Goal: Transaction & Acquisition: Purchase product/service

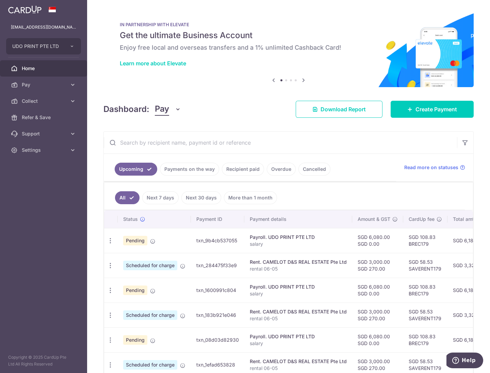
click at [247, 168] on link "Recipient paid" at bounding box center [243, 169] width 42 height 13
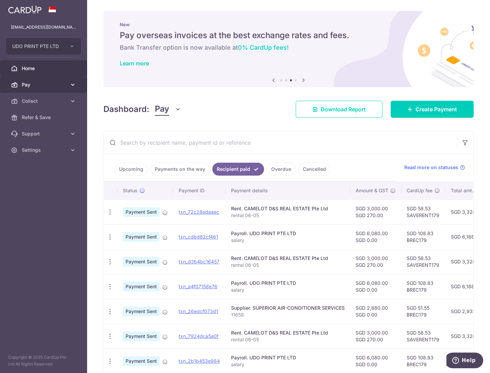
click at [41, 82] on span "Pay" at bounding box center [44, 84] width 45 height 7
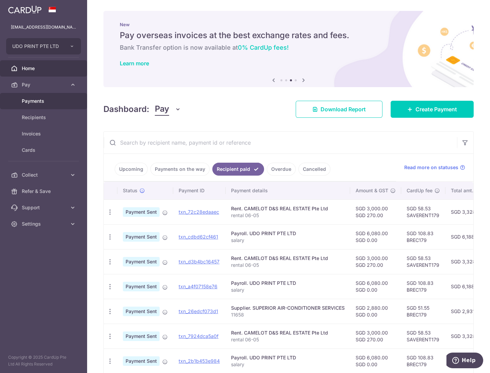
click at [41, 99] on span "Payments" at bounding box center [44, 101] width 45 height 7
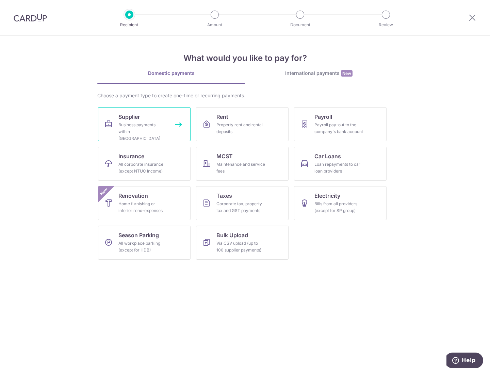
click at [130, 130] on div "Business payments within Singapore" at bounding box center [142, 132] width 49 height 20
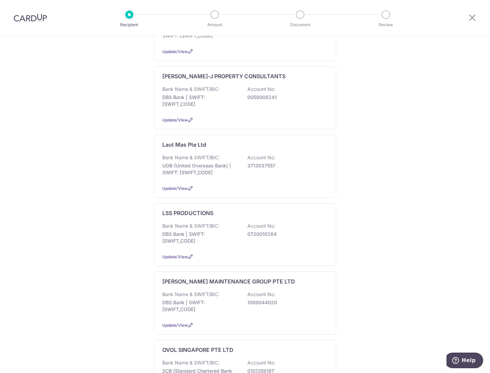
scroll to position [459, 0]
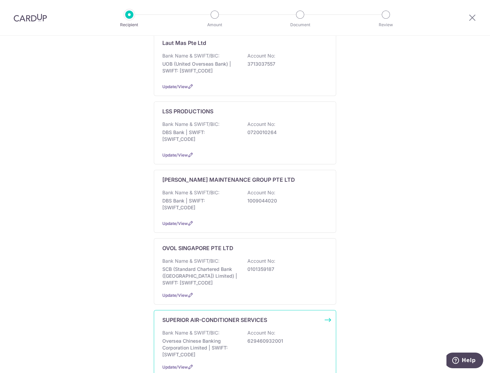
click at [226, 316] on p "SUPERIOR AIR-CONDITIONER SERVICES" at bounding box center [214, 320] width 105 height 8
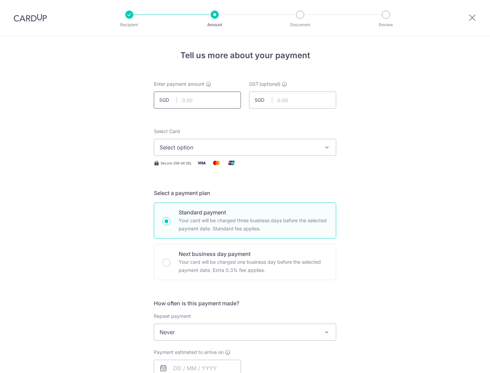
click at [210, 95] on input "text" at bounding box center [197, 100] width 87 height 17
type input "1,920.00"
click at [234, 146] on span "Select option" at bounding box center [239, 147] width 159 height 8
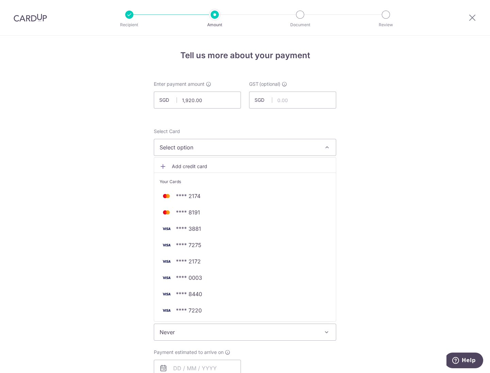
click at [304, 146] on span "Select option" at bounding box center [239, 147] width 159 height 8
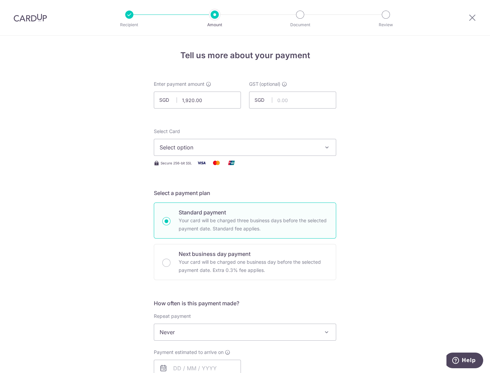
click at [304, 146] on span "Select option" at bounding box center [239, 147] width 159 height 8
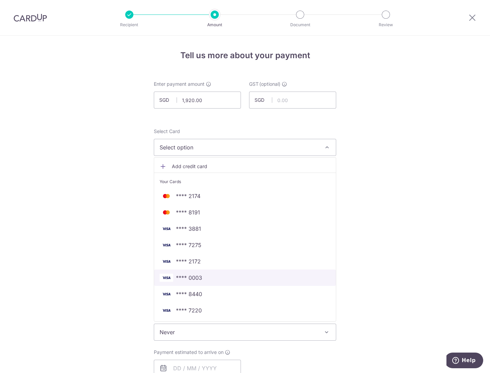
click at [210, 276] on span "**** 0003" at bounding box center [245, 278] width 171 height 8
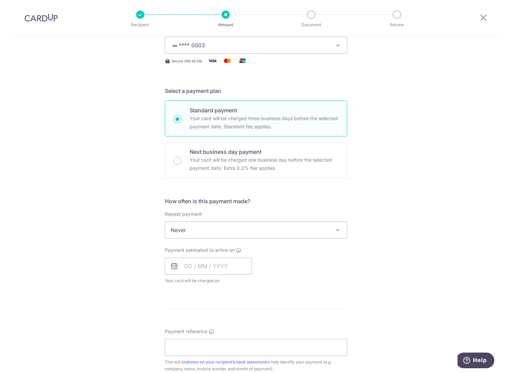
scroll to position [153, 0]
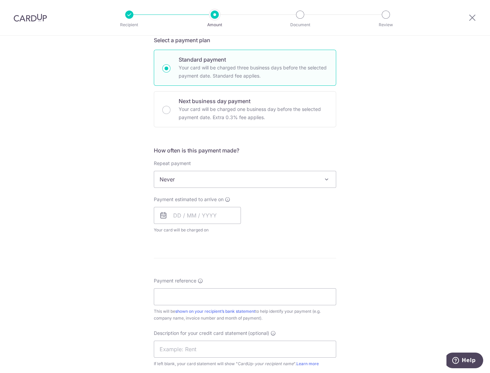
click at [223, 173] on span "Never" at bounding box center [245, 179] width 182 height 16
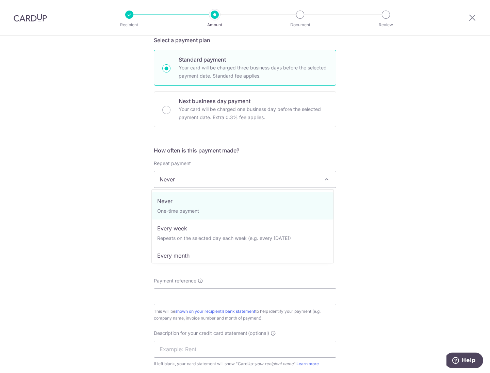
click at [70, 188] on div "Tell us more about your payment Enter payment amount SGD 1,920.00 1920.00 GST (…" at bounding box center [245, 213] width 490 height 661
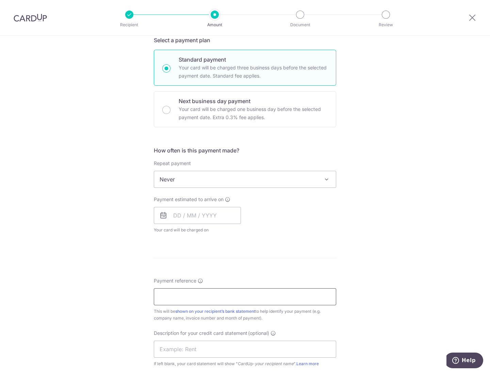
click at [185, 297] on input "Payment reference" at bounding box center [245, 296] width 182 height 17
type input "remaining 40% payment"
click at [205, 183] on span "Never" at bounding box center [245, 179] width 182 height 16
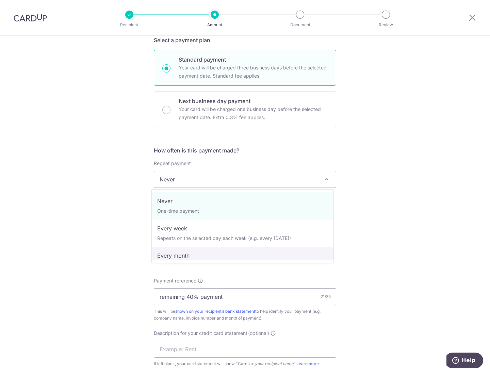
select select "3"
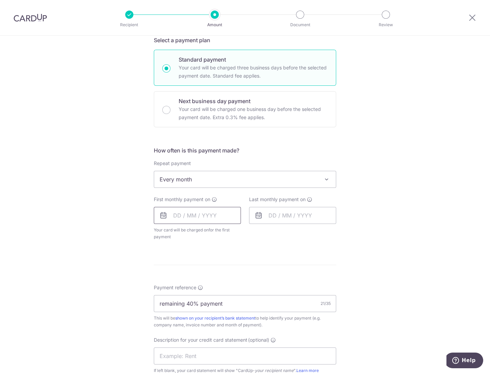
click at [191, 218] on input "text" at bounding box center [197, 215] width 87 height 17
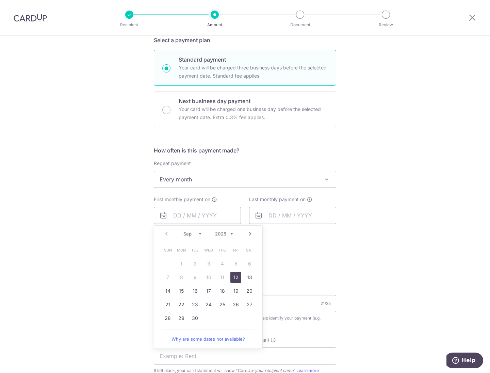
click at [233, 278] on link "12" at bounding box center [235, 277] width 11 height 11
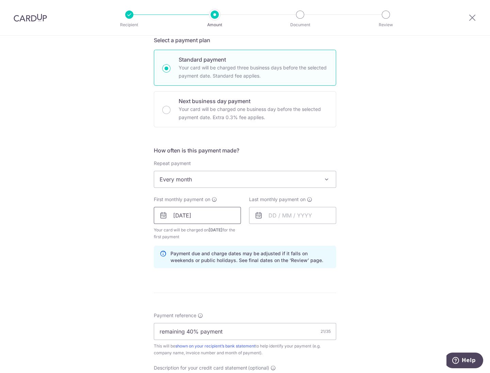
click at [207, 214] on input "12/09/2025" at bounding box center [197, 215] width 87 height 17
click at [290, 214] on input "text" at bounding box center [292, 215] width 87 height 17
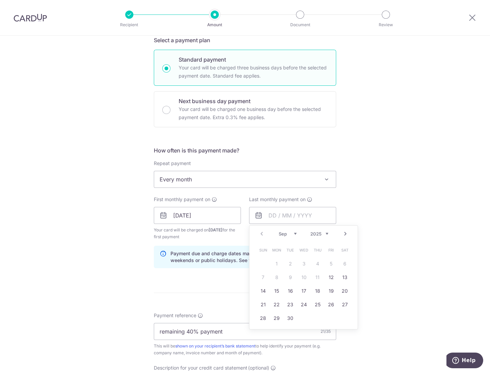
click at [90, 271] on div "Tell us more about your payment Enter payment amount SGD 1,920.00 1920.00 GST (…" at bounding box center [245, 231] width 490 height 696
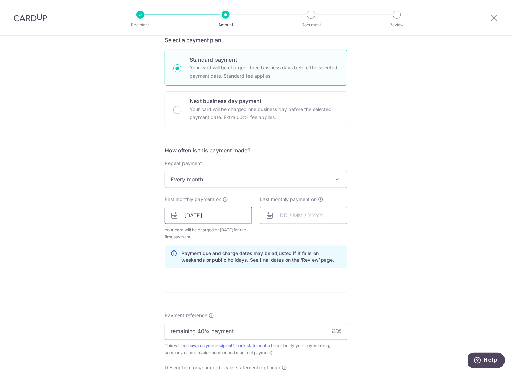
click at [214, 213] on input "12/09/2025" at bounding box center [208, 215] width 87 height 17
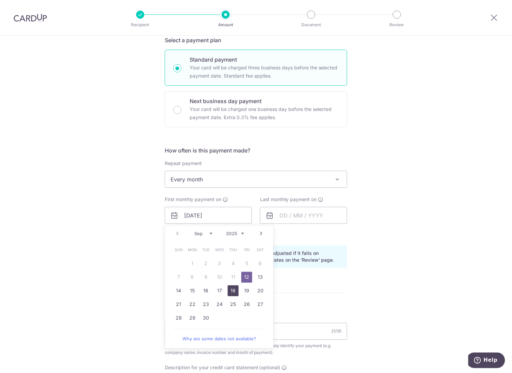
click at [231, 290] on link "18" at bounding box center [233, 291] width 11 height 11
type input "18/09/2025"
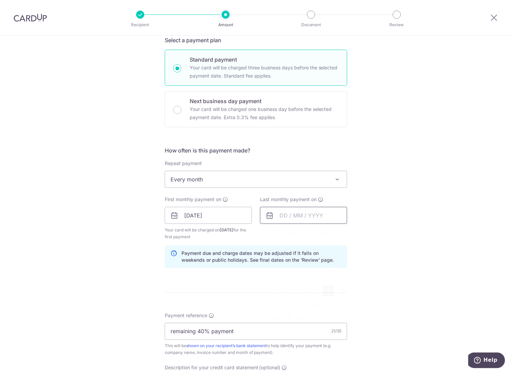
drag, startPoint x: 295, startPoint y: 219, endPoint x: 293, endPoint y: 222, distance: 3.9
click at [296, 220] on input "text" at bounding box center [303, 215] width 87 height 17
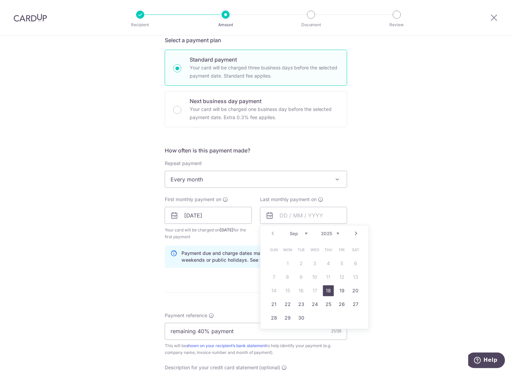
click at [330, 291] on link "18" at bounding box center [328, 291] width 11 height 11
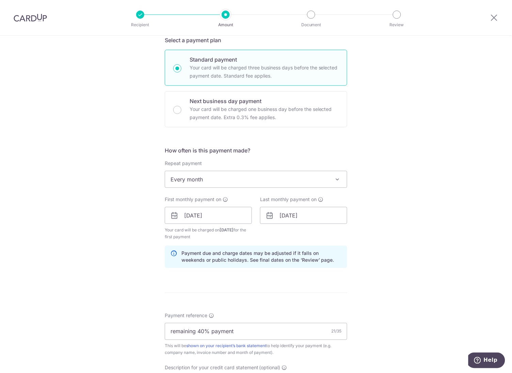
click at [405, 244] on div "Tell us more about your payment Enter payment amount SGD 1,920.00 1920.00 GST (…" at bounding box center [256, 231] width 512 height 696
click at [297, 213] on input "18/09/2025" at bounding box center [303, 215] width 87 height 17
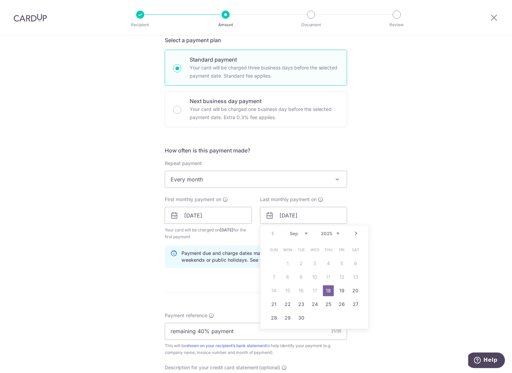
click at [355, 232] on link "Next" at bounding box center [356, 234] width 8 height 8
click at [329, 305] on link "25" at bounding box center [328, 304] width 11 height 11
type input "25/12/2025"
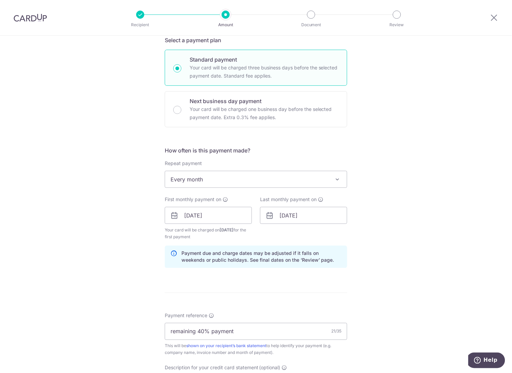
scroll to position [306, 0]
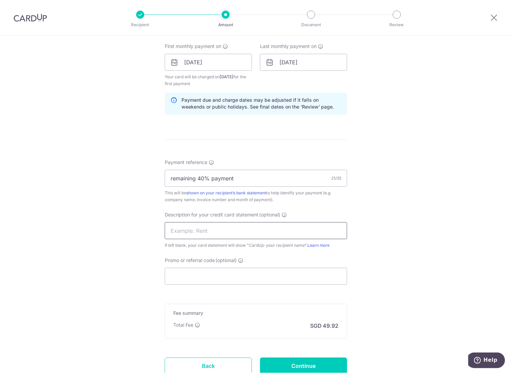
click at [260, 230] on input "text" at bounding box center [256, 230] width 182 height 17
click at [203, 277] on input "Promo or referral code (optional)" at bounding box center [256, 276] width 182 height 17
type input "REC185"
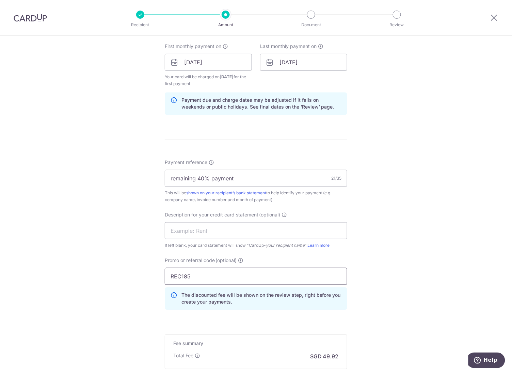
scroll to position [389, 0]
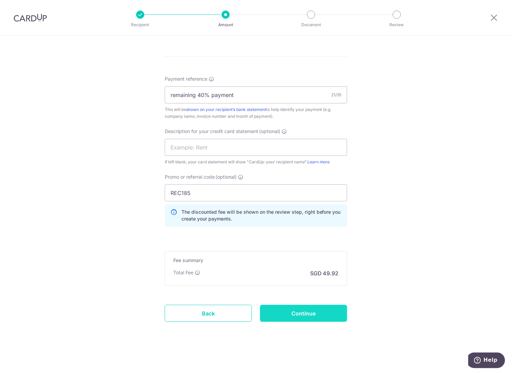
click at [312, 315] on input "Continue" at bounding box center [303, 313] width 87 height 17
type input "Create Schedule"
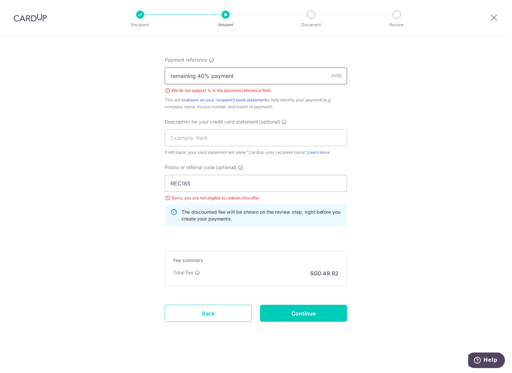
drag, startPoint x: 207, startPoint y: 76, endPoint x: 217, endPoint y: 137, distance: 61.8
click at [207, 77] on input "remaining 40% payment" at bounding box center [256, 75] width 182 height 17
click at [212, 74] on input "remaining 40percent payment" at bounding box center [256, 75] width 182 height 17
type input "remaining payment"
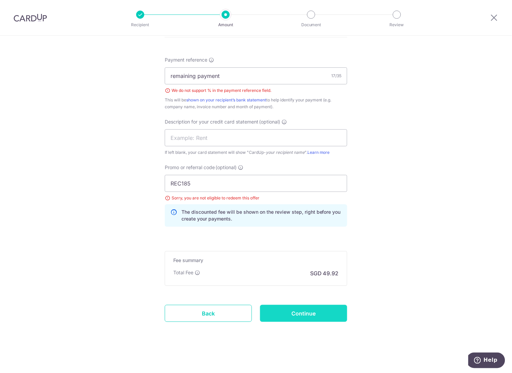
click at [307, 313] on input "Continue" at bounding box center [303, 313] width 87 height 17
type input "Create Schedule"
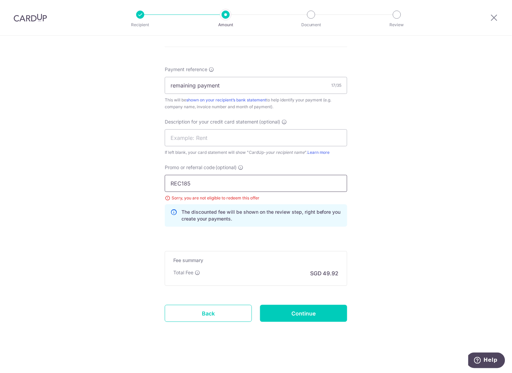
click at [234, 187] on input "REC185" at bounding box center [256, 183] width 182 height 17
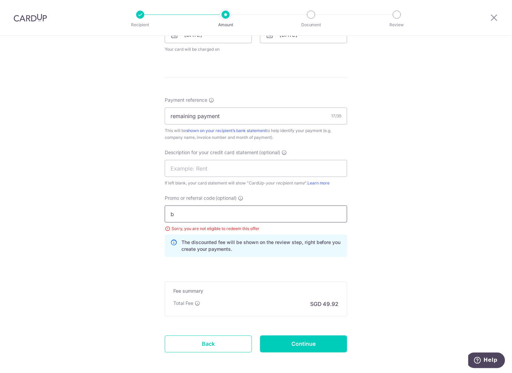
scroll to position [364, 0]
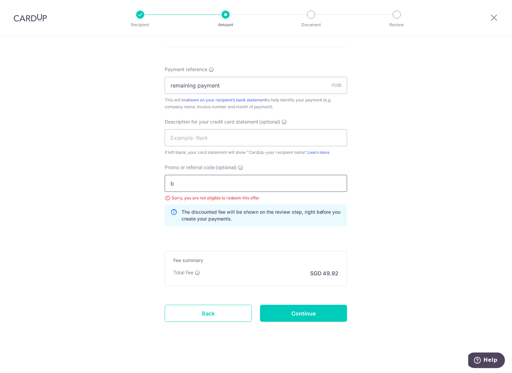
type input "BIZ185"
click at [306, 314] on input "Continue" at bounding box center [303, 313] width 87 height 17
type input "Update Schedule"
click at [207, 183] on input "BIZ185" at bounding box center [256, 183] width 182 height 17
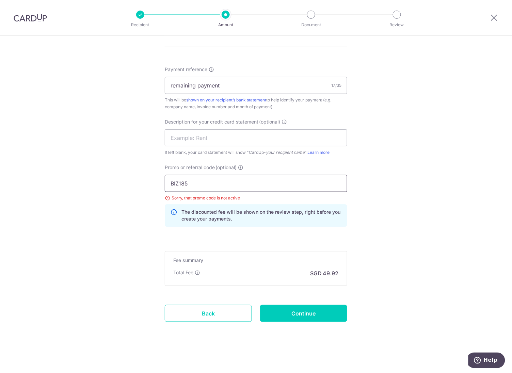
click at [207, 183] on input "BIZ185" at bounding box center [256, 183] width 182 height 17
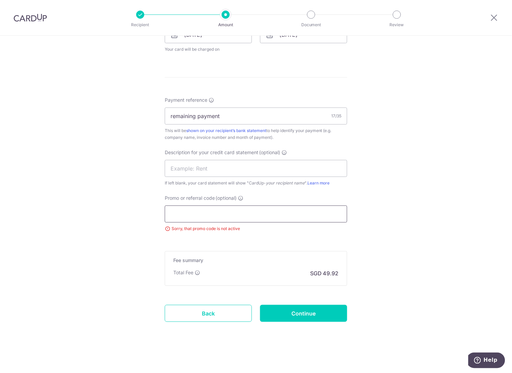
scroll to position [334, 0]
click at [121, 245] on div "Tell us more about your payment Enter payment amount SGD 1,920.00 1920.00 GST (…" at bounding box center [256, 37] width 512 height 671
click at [206, 209] on input "Promo or referral code (optional)" at bounding box center [256, 214] width 182 height 17
type input "BIZ179R"
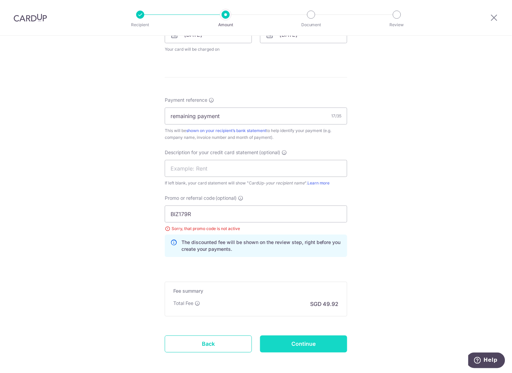
click at [307, 347] on input "Continue" at bounding box center [303, 344] width 87 height 17
type input "Update Schedule"
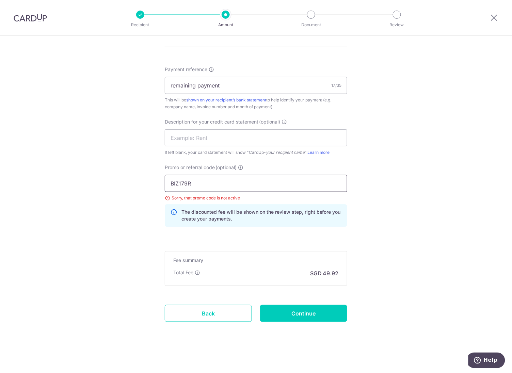
click at [220, 183] on input "BIZ179R" at bounding box center [256, 183] width 182 height 17
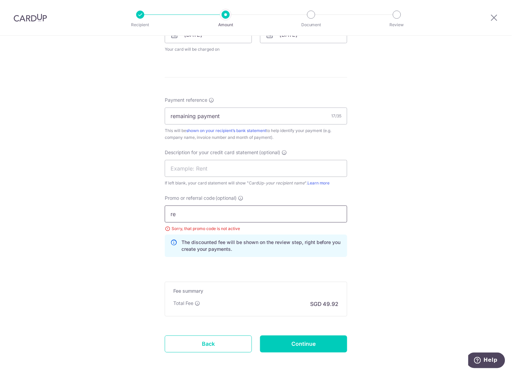
scroll to position [364, 0]
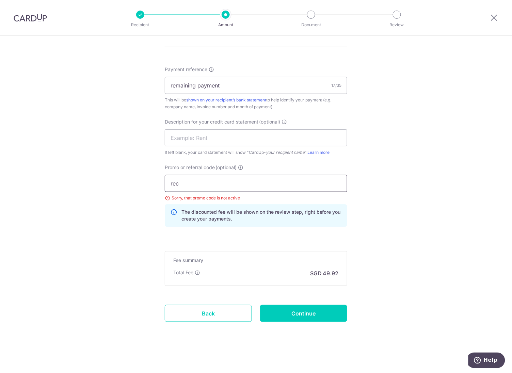
type input "REC185"
click at [311, 309] on input "Continue" at bounding box center [303, 313] width 87 height 17
type input "Update Schedule"
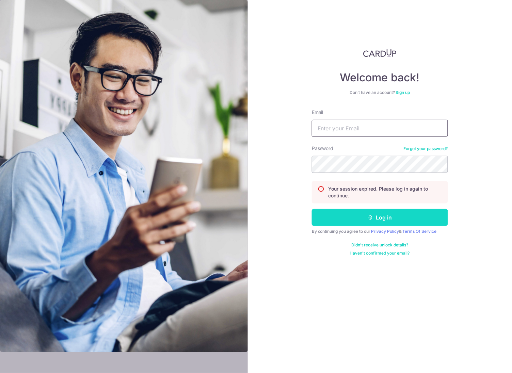
type input "janlin@udo.com.sg"
click at [380, 217] on button "Log in" at bounding box center [380, 217] width 136 height 17
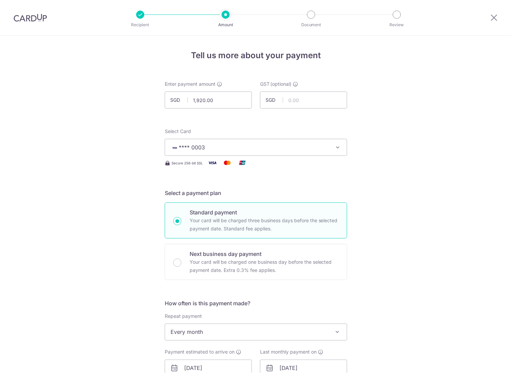
scroll to position [364, 0]
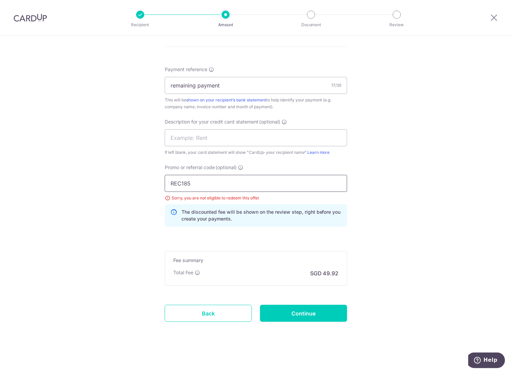
click at [259, 187] on input "REC185" at bounding box center [256, 183] width 182 height 17
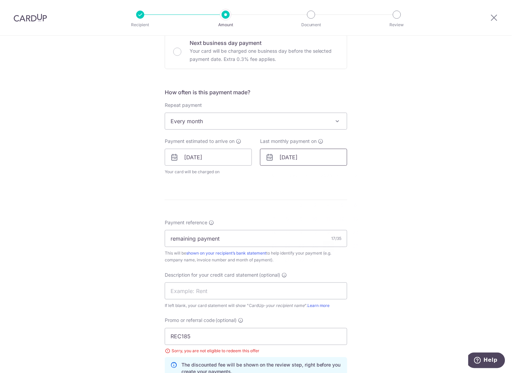
click at [321, 161] on input "[DATE]" at bounding box center [303, 157] width 87 height 17
click at [408, 166] on div "Tell us more about your payment Enter payment amount SGD 1,920.00 1920.00 GST (…" at bounding box center [256, 175] width 512 height 701
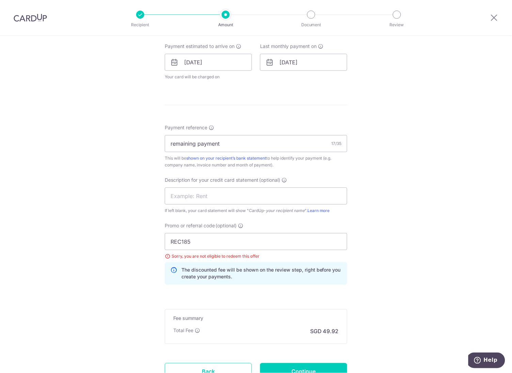
scroll to position [357, 0]
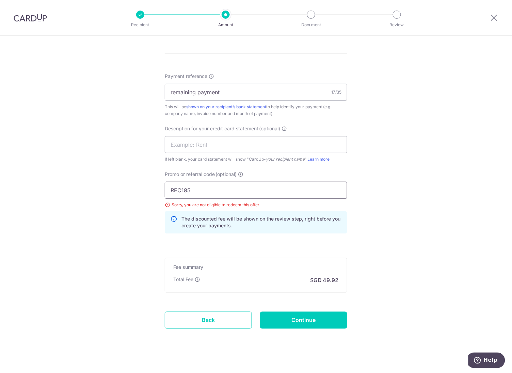
drag, startPoint x: 192, startPoint y: 189, endPoint x: 54, endPoint y: 187, distance: 138.5
click at [54, 187] on div "Tell us more about your payment Enter payment amount SGD 1,920.00 1920.00 GST (…" at bounding box center [256, 28] width 512 height 701
type input "RECURRING185"
click at [324, 322] on input "Continue" at bounding box center [303, 320] width 87 height 17
type input "Update Schedule"
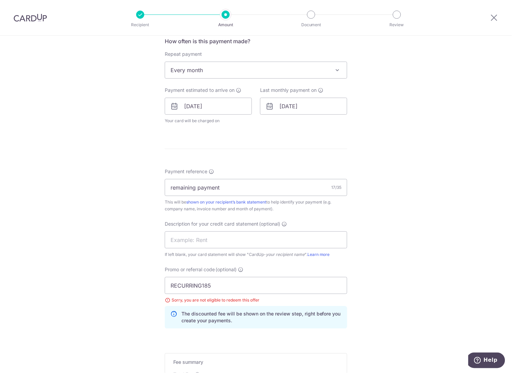
scroll to position [364, 0]
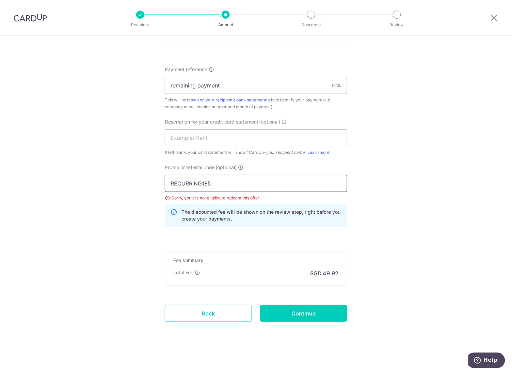
click at [222, 184] on input "RECURRING185" at bounding box center [256, 183] width 182 height 17
drag, startPoint x: 222, startPoint y: 184, endPoint x: 134, endPoint y: 183, distance: 87.5
click at [134, 183] on div "Tell us more about your payment Enter payment amount SGD 1,920.00 1920.00 GST (…" at bounding box center [256, 22] width 512 height 701
type input "v"
type input "BIZ179R"
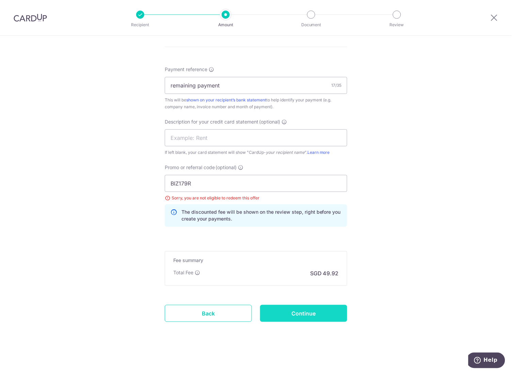
click at [295, 309] on input "Continue" at bounding box center [303, 313] width 87 height 17
type input "Update Schedule"
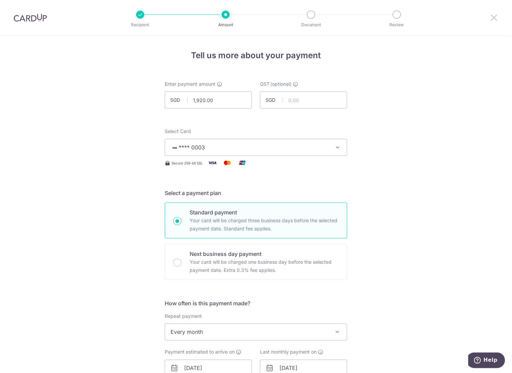
click at [498, 17] on icon at bounding box center [494, 17] width 8 height 9
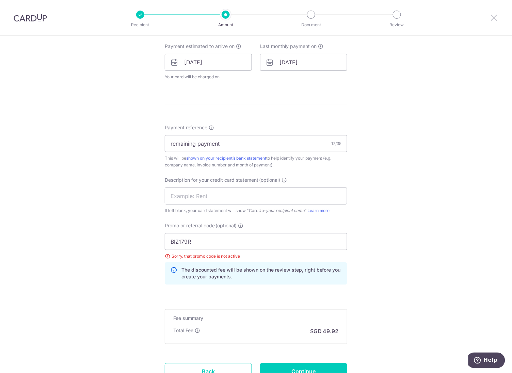
scroll to position [364, 0]
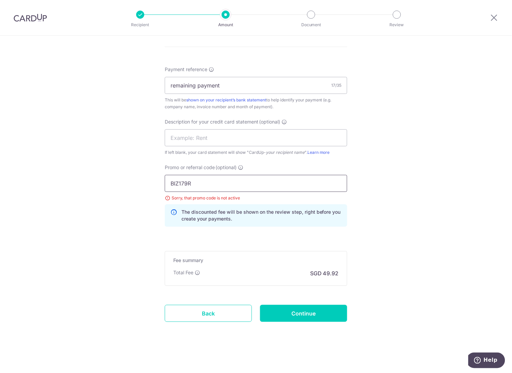
drag, startPoint x: 202, startPoint y: 185, endPoint x: 94, endPoint y: 175, distance: 108.8
click at [94, 175] on div "Tell us more about your payment Enter payment amount SGD 1,920.00 1920.00 GST (…" at bounding box center [256, 22] width 512 height 701
paste input "REC179"
type input "BREC179"
click at [306, 316] on input "Continue" at bounding box center [303, 313] width 87 height 17
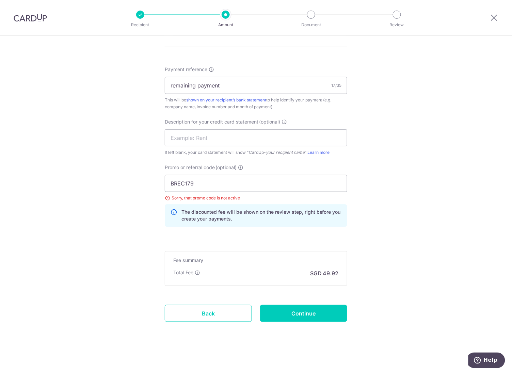
type input "Update Schedule"
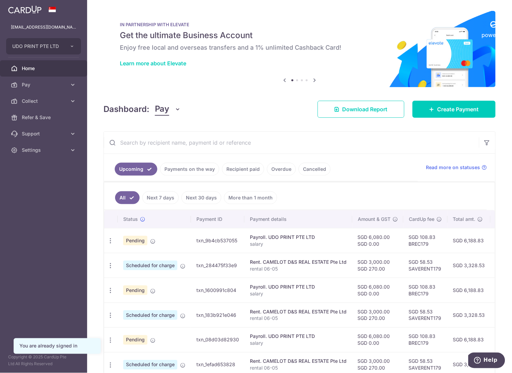
click at [310, 81] on icon at bounding box center [314, 80] width 8 height 9
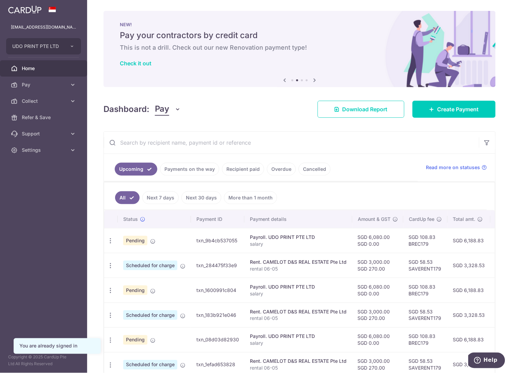
click at [310, 81] on icon at bounding box center [314, 80] width 8 height 9
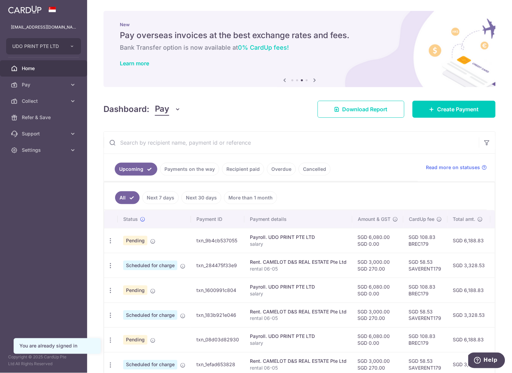
click at [310, 81] on icon at bounding box center [314, 80] width 8 height 9
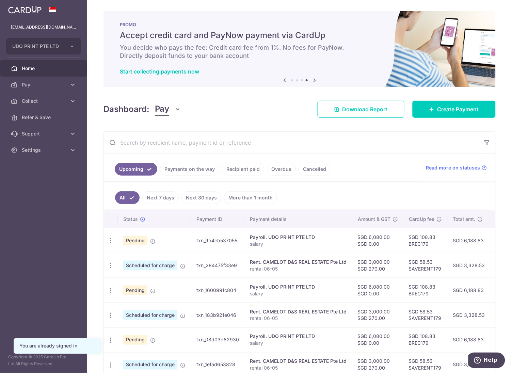
click at [310, 81] on icon at bounding box center [314, 80] width 8 height 9
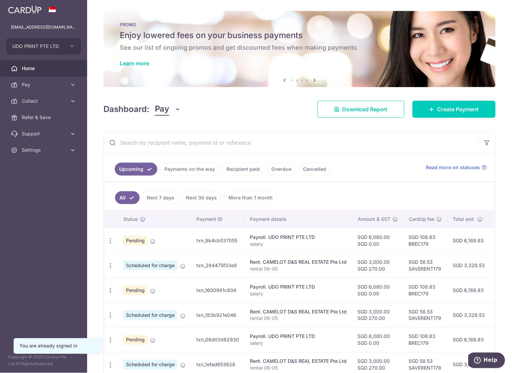
click at [310, 81] on icon at bounding box center [314, 80] width 8 height 9
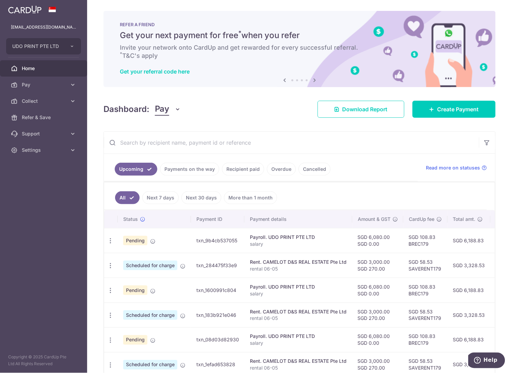
click at [310, 81] on icon at bounding box center [314, 80] width 8 height 9
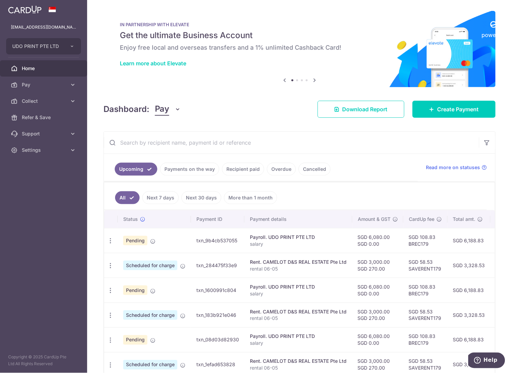
click at [310, 81] on icon at bounding box center [314, 80] width 8 height 9
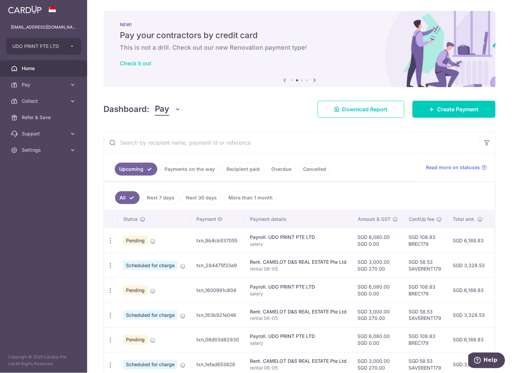
click at [131, 65] on link "Check it out" at bounding box center [136, 63] width 32 height 7
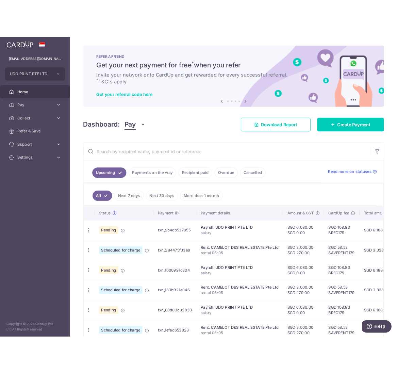
scroll to position [44, 0]
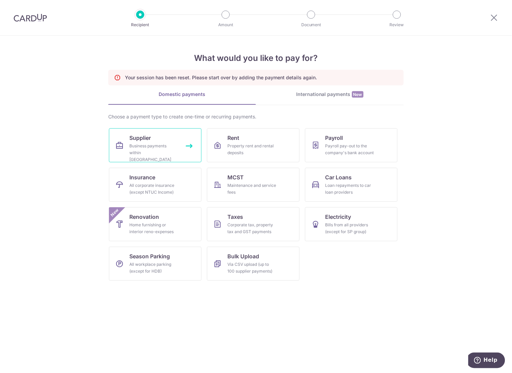
click at [164, 158] on link "Supplier Business payments within [GEOGRAPHIC_DATA]" at bounding box center [155, 145] width 93 height 34
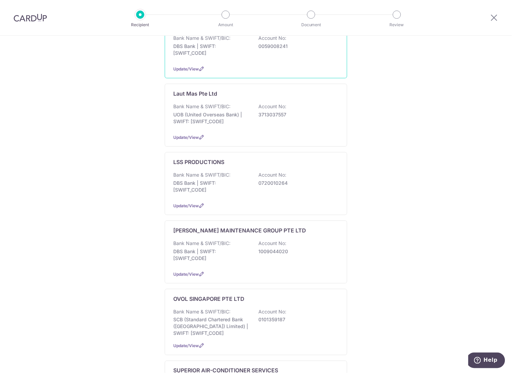
scroll to position [459, 0]
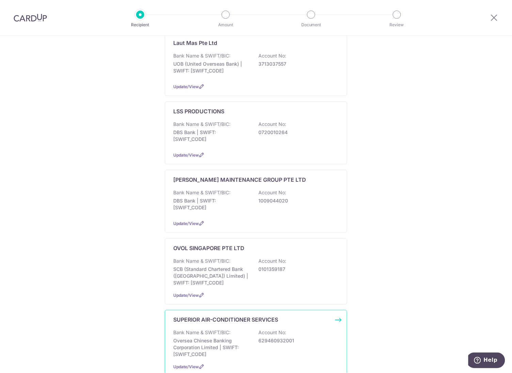
click at [248, 329] on div "Bank Name & SWIFT/BIC: Oversea Chinese Banking Corporation Limited | SWIFT: OCB…" at bounding box center [255, 343] width 165 height 29
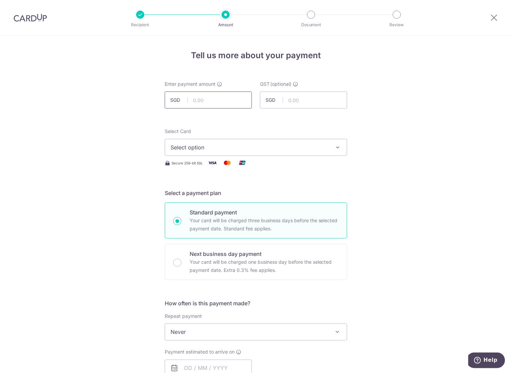
click at [208, 98] on input "text" at bounding box center [208, 100] width 87 height 17
type input "1,920.00"
click at [213, 142] on button "Select option" at bounding box center [256, 147] width 182 height 17
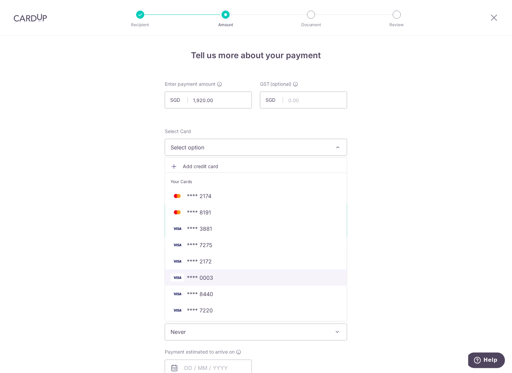
click at [215, 279] on span "**** 0003" at bounding box center [256, 278] width 171 height 8
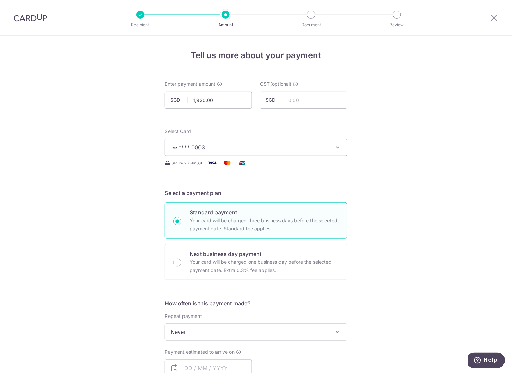
scroll to position [102, 0]
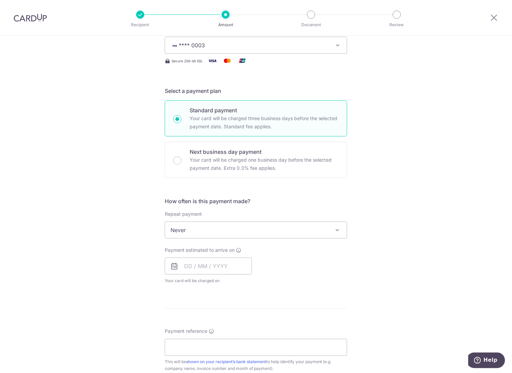
click at [208, 236] on span "Never" at bounding box center [256, 230] width 182 height 16
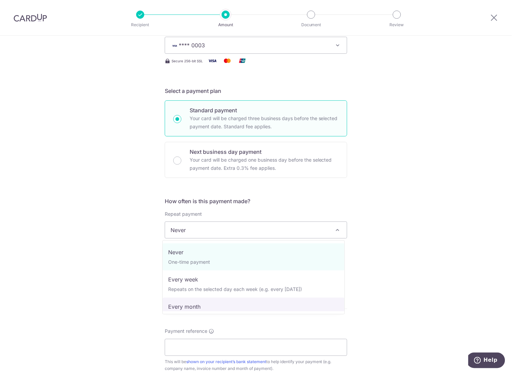
select select "3"
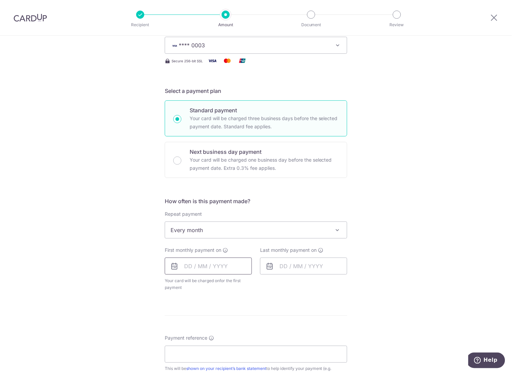
click at [223, 270] on input "text" at bounding box center [208, 266] width 87 height 17
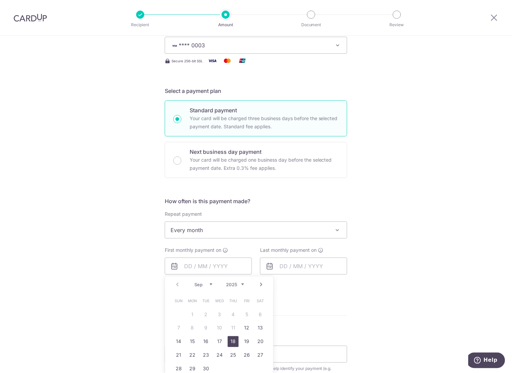
click at [233, 340] on link "18" at bounding box center [233, 341] width 11 height 11
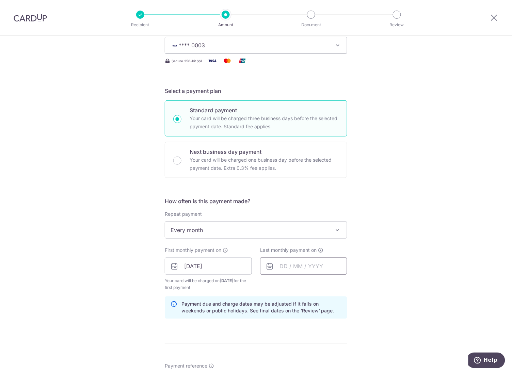
click at [327, 268] on input "text" at bounding box center [303, 266] width 87 height 17
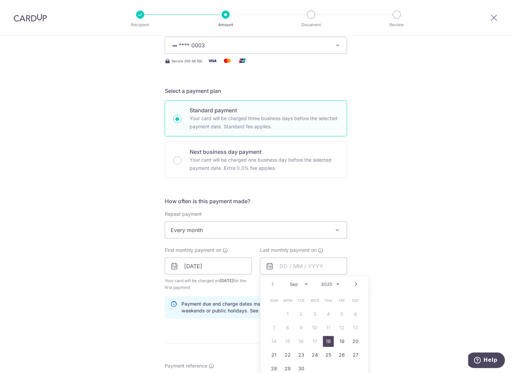
click at [352, 285] on link "Next" at bounding box center [356, 284] width 8 height 8
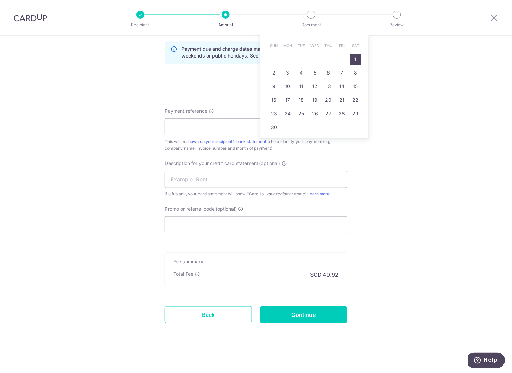
scroll to position [306, 0]
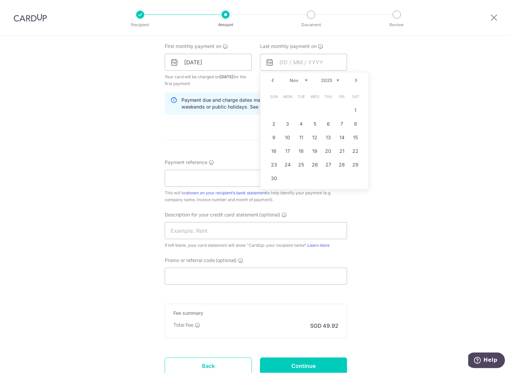
click at [394, 100] on div "Tell us more about your payment Enter payment amount SGD 1,920.00 1920.00 GST (…" at bounding box center [256, 78] width 512 height 696
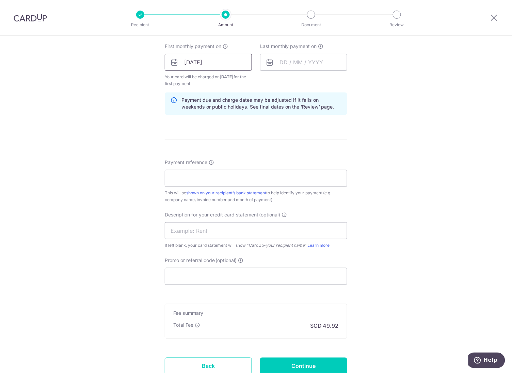
click at [218, 60] on input "18/09/2025" at bounding box center [208, 62] width 87 height 17
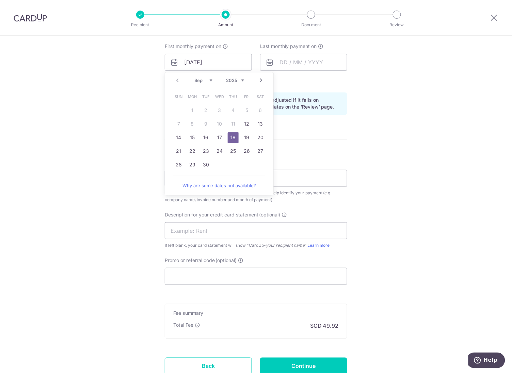
click at [179, 81] on div "Prev Next Sep Oct Nov Dec 2025 2026 2027 2028 2029 2030 2031 2032 2033 2034 2035" at bounding box center [219, 80] width 108 height 16
click at [201, 62] on input "18/09/2025" at bounding box center [208, 62] width 87 height 17
click at [177, 80] on div "Prev Next Sep Oct Nov Dec 2025 2026 2027 2028 2029 2030 2031 2032 2033 2034 2035" at bounding box center [219, 80] width 108 height 16
click at [259, 80] on link "Next" at bounding box center [261, 81] width 8 height 8
click at [176, 81] on link "Prev" at bounding box center [177, 81] width 8 height 8
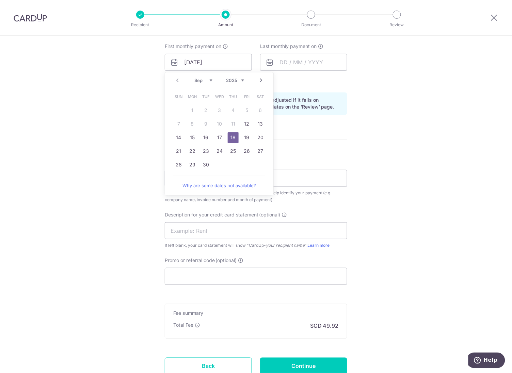
click at [191, 140] on link "15" at bounding box center [192, 137] width 11 height 11
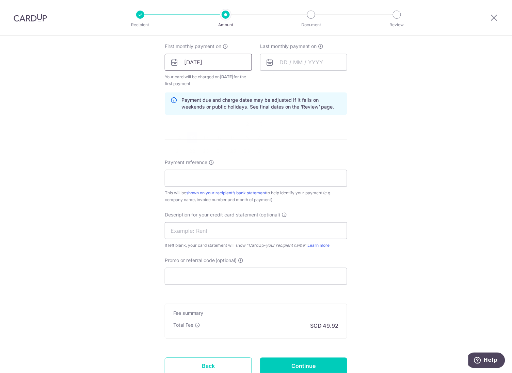
click at [230, 63] on input "15/09/2025" at bounding box center [208, 62] width 87 height 17
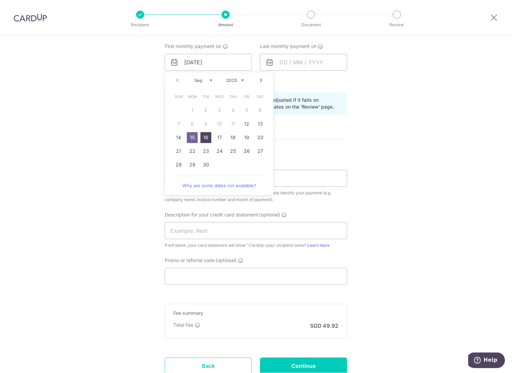
click at [203, 140] on link "16" at bounding box center [205, 137] width 11 height 11
type input "[DATE]"
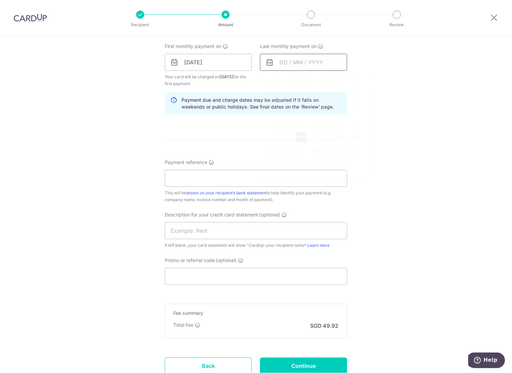
click at [300, 64] on input "text" at bounding box center [303, 62] width 87 height 17
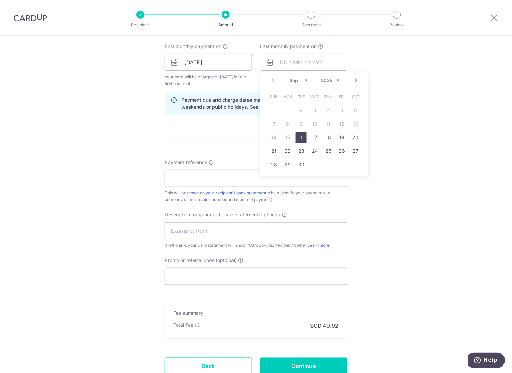
click at [354, 80] on link "Next" at bounding box center [356, 81] width 8 height 8
click at [310, 164] on link "31" at bounding box center [314, 165] width 11 height 11
type input "31/12/2025"
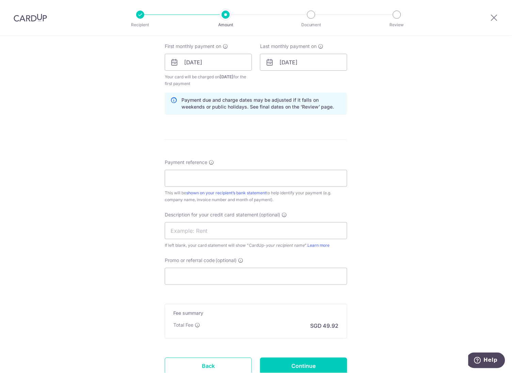
scroll to position [359, 0]
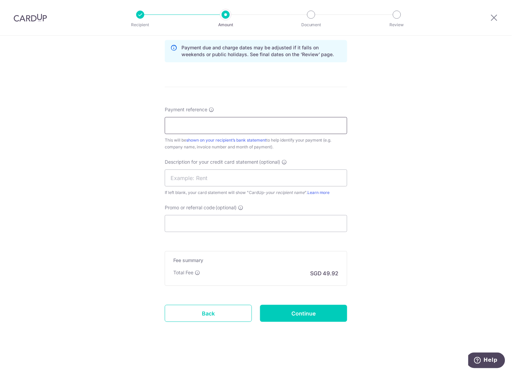
click at [192, 128] on input "Payment reference" at bounding box center [256, 125] width 182 height 17
type input "remaining payment"
click at [196, 221] on input "Promo or referral code (optional)" at bounding box center [256, 223] width 182 height 17
paste input "BREC179"
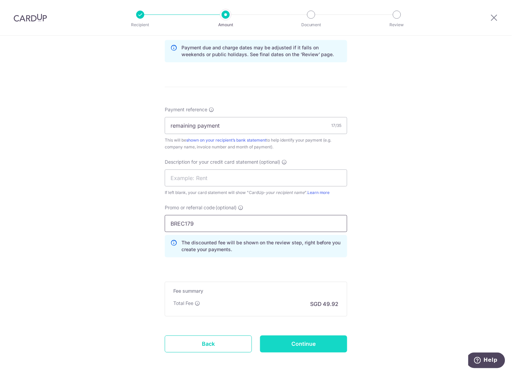
type input "BREC179"
click at [301, 343] on input "Continue" at bounding box center [303, 344] width 87 height 17
type input "Create Schedule"
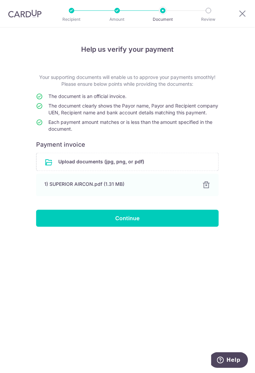
click at [56, 279] on div "Help us verify your payment Your supporting documents will enable us to approve…" at bounding box center [127, 200] width 255 height 345
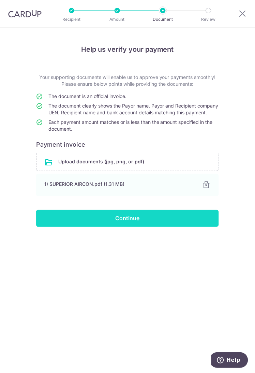
click at [115, 223] on input "Continue" at bounding box center [127, 218] width 182 height 17
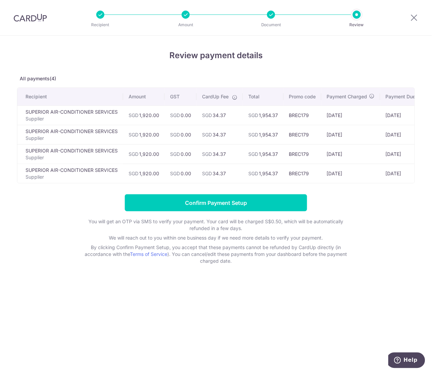
click at [164, 329] on div "Review payment details All payments(4) Recipient Amount GST CardUp Fee Total Pr…" at bounding box center [216, 204] width 432 height 337
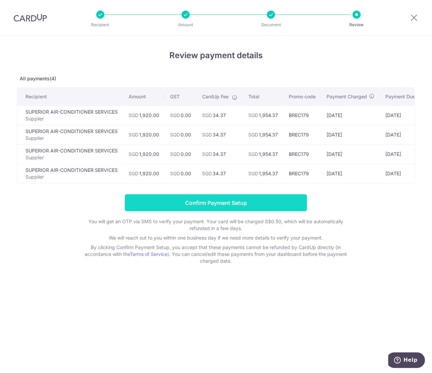
click at [276, 205] on input "Confirm Payment Setup" at bounding box center [216, 202] width 182 height 17
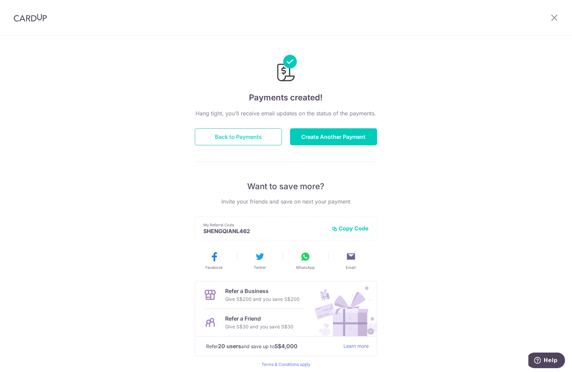
click at [245, 134] on button "Back to Payments" at bounding box center [238, 136] width 87 height 17
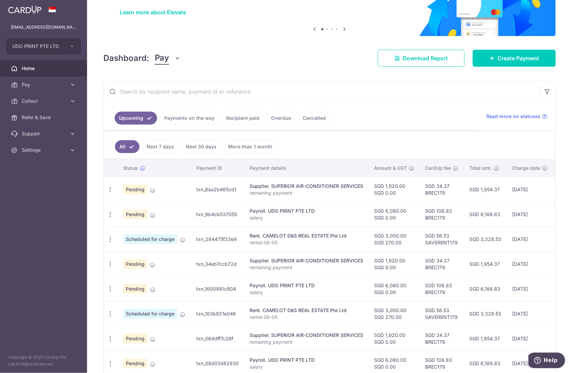
click at [333, 188] on div "Supplier. SUPERIOR AIR-CONDITIONER SERVICES" at bounding box center [307, 186] width 114 height 7
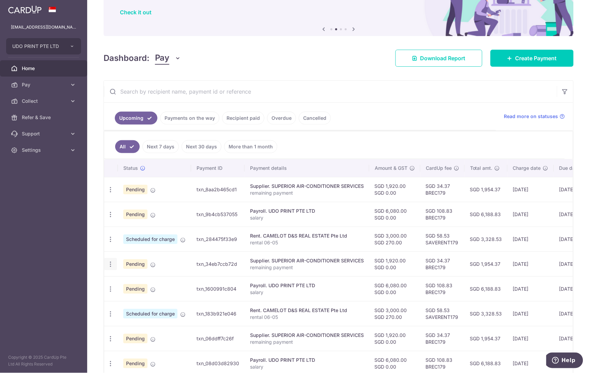
click at [110, 264] on icon "button" at bounding box center [110, 264] width 7 height 7
click at [154, 301] on span "Cancel payment" at bounding box center [147, 299] width 46 height 8
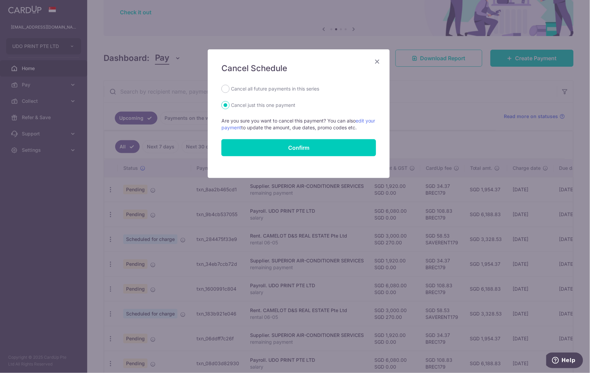
click at [254, 91] on label "Cancel all future payments in this series" at bounding box center [275, 89] width 88 height 8
click at [229, 91] on input "Cancel all future payments in this series" at bounding box center [225, 89] width 8 height 8
radio input "true"
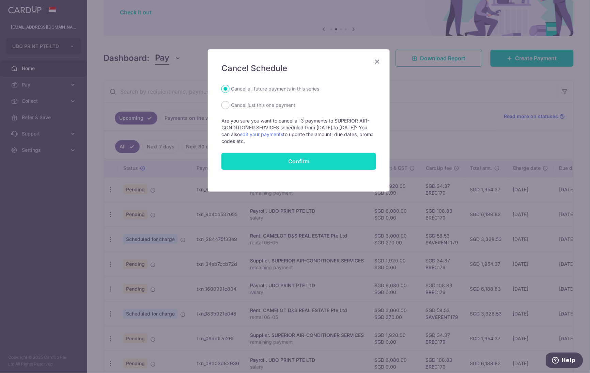
click at [299, 166] on button "Confirm" at bounding box center [298, 161] width 155 height 17
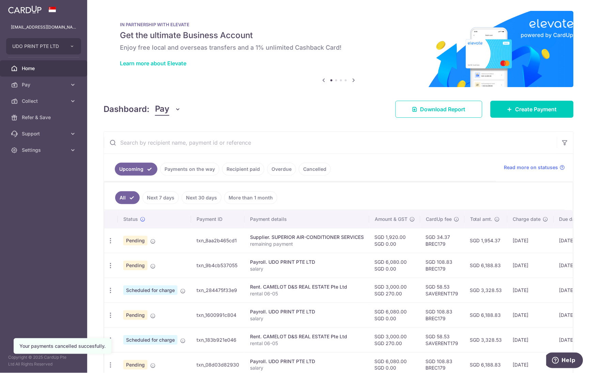
scroll to position [68, 0]
